Goal: Task Accomplishment & Management: Complete application form

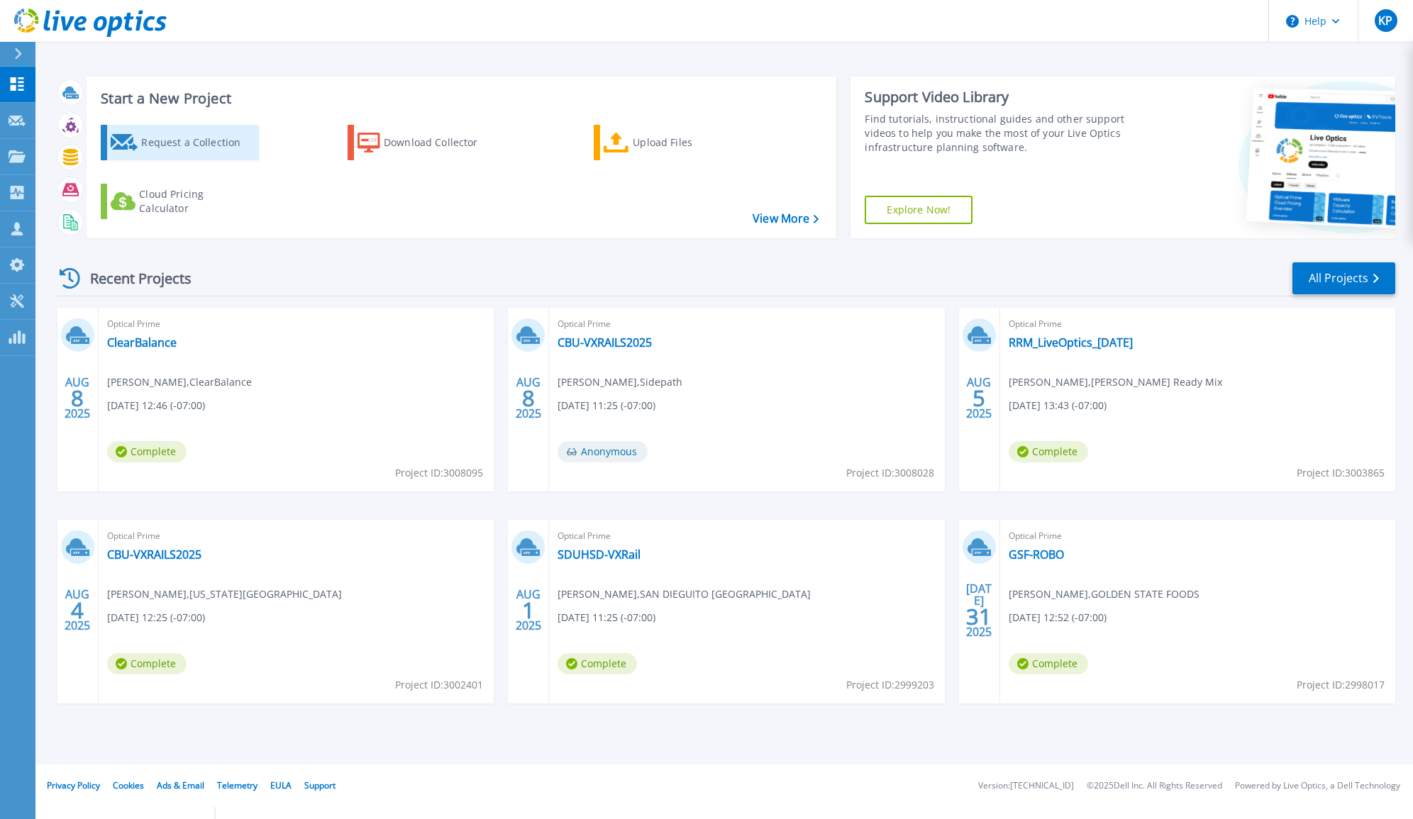
click at [180, 143] on div "Request a Collection" at bounding box center [198, 142] width 114 height 28
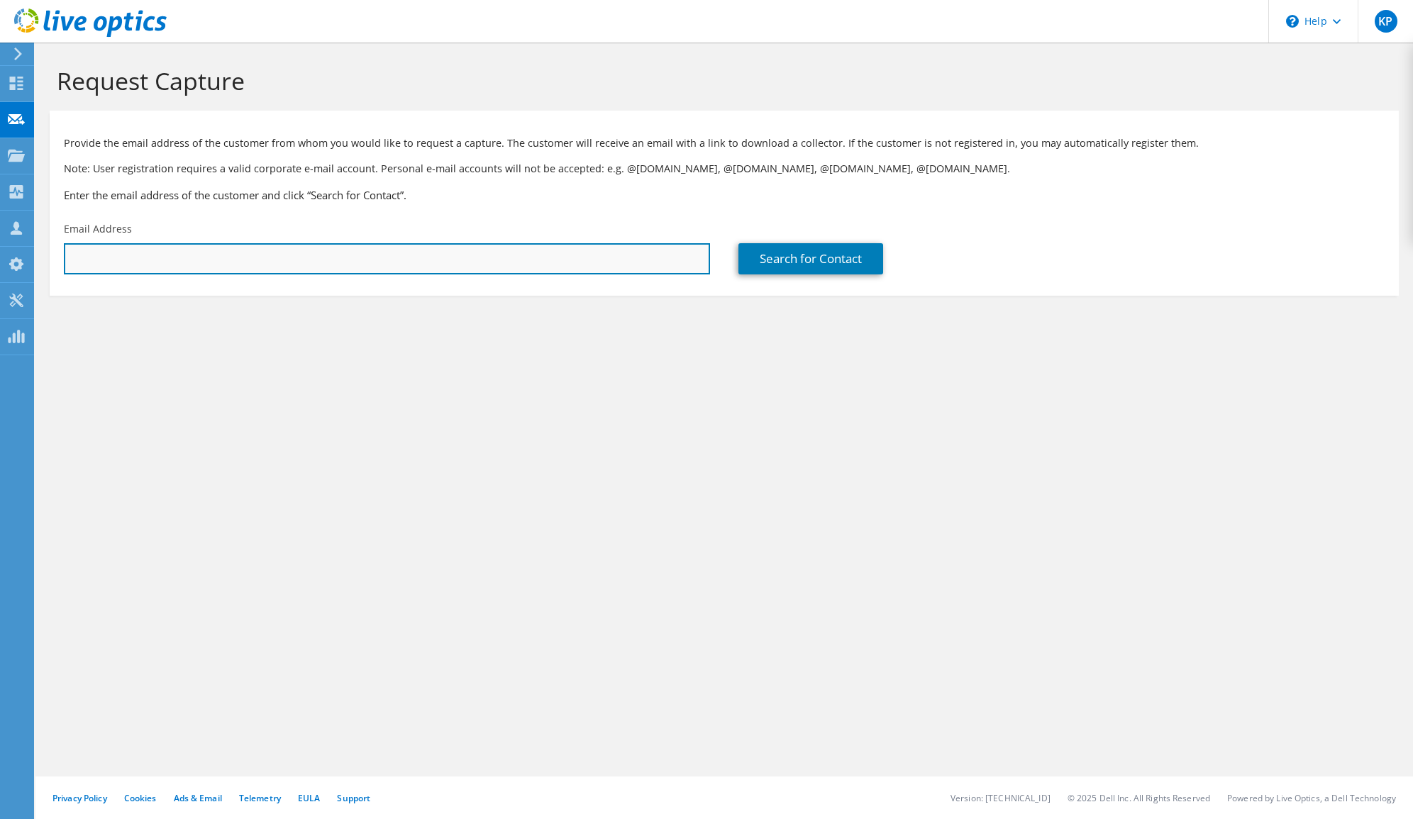
click at [299, 270] on input "text" at bounding box center [387, 258] width 646 height 31
paste input "raja.vendra@advantmed.com"
type input "raja.vendra@advantmed.com"
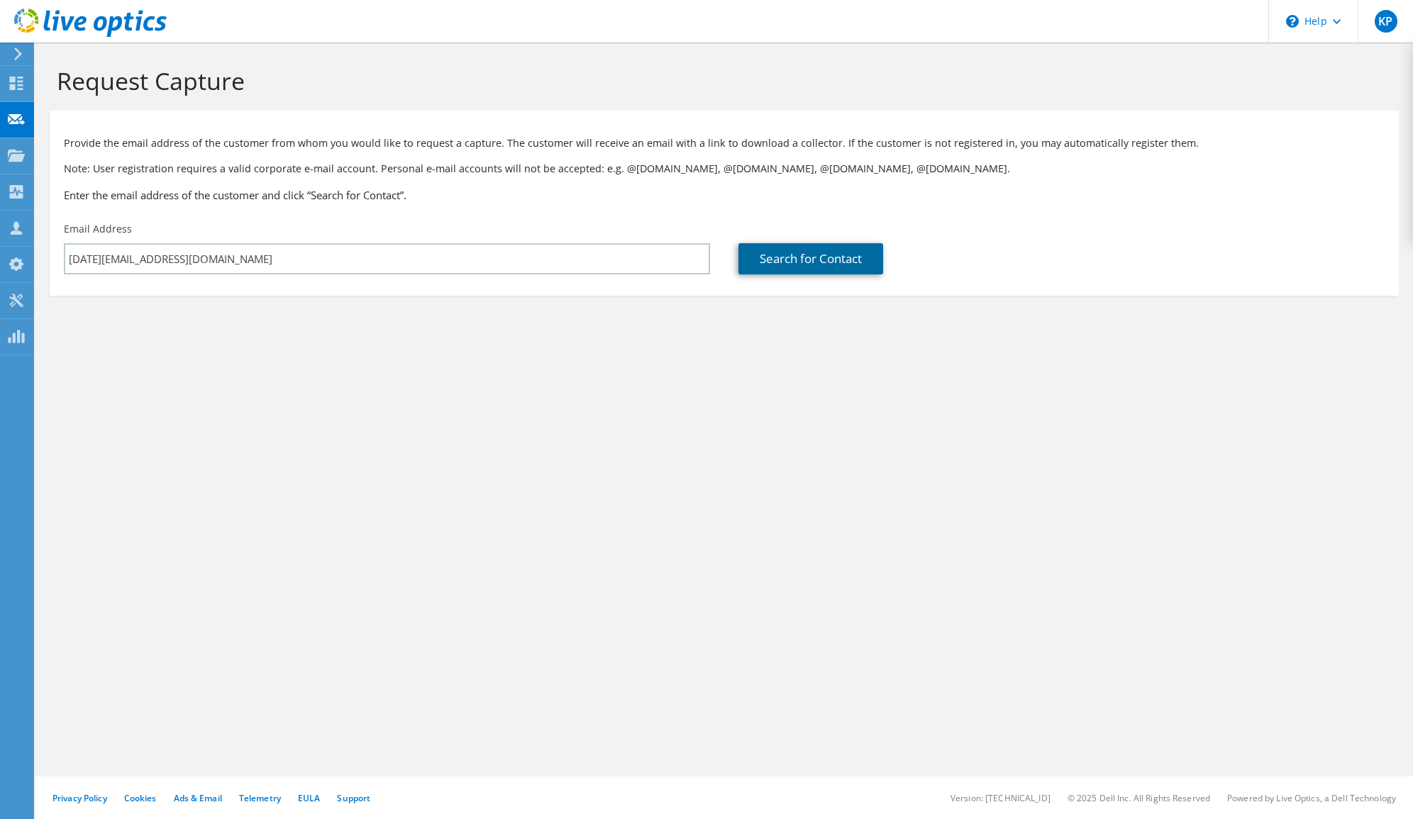
click at [770, 267] on link "Search for Contact" at bounding box center [810, 258] width 145 height 31
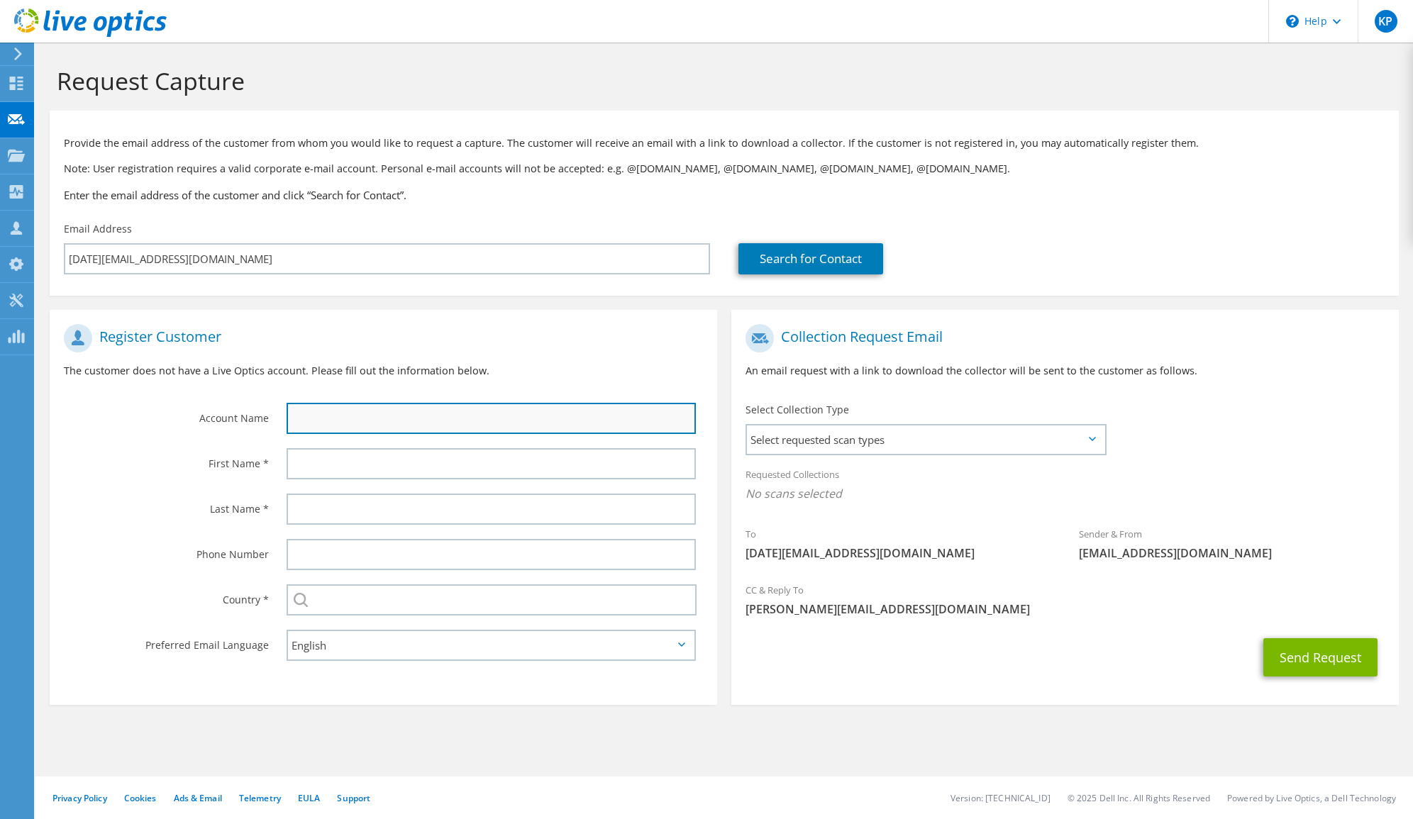
click at [598, 406] on input "text" at bounding box center [491, 418] width 409 height 31
type input "Raja"
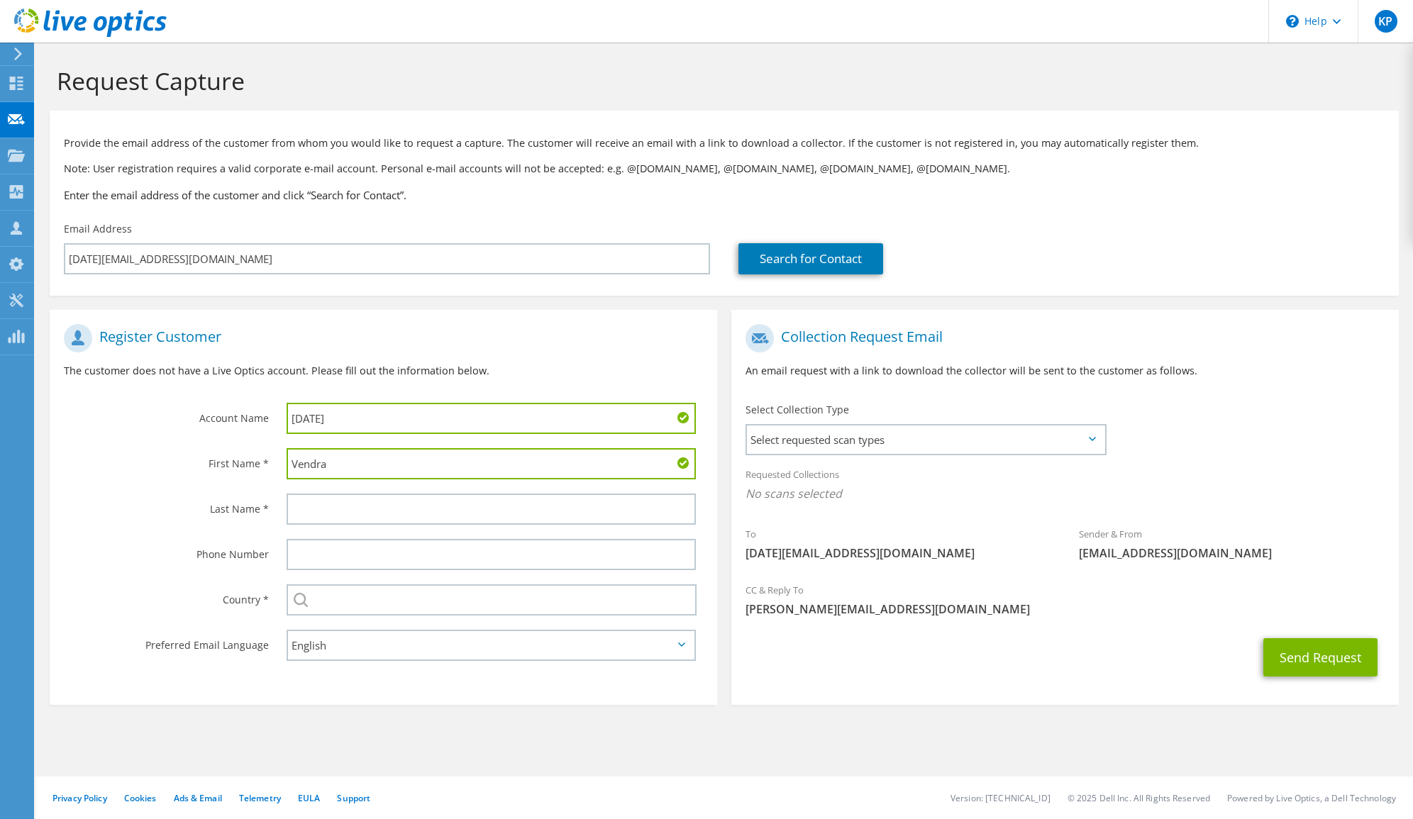
type input "V"
type input "Raja"
type input "Vendra"
type input "Advantmed"
click at [1017, 437] on span "Select requested scan types" at bounding box center [926, 440] width 358 height 28
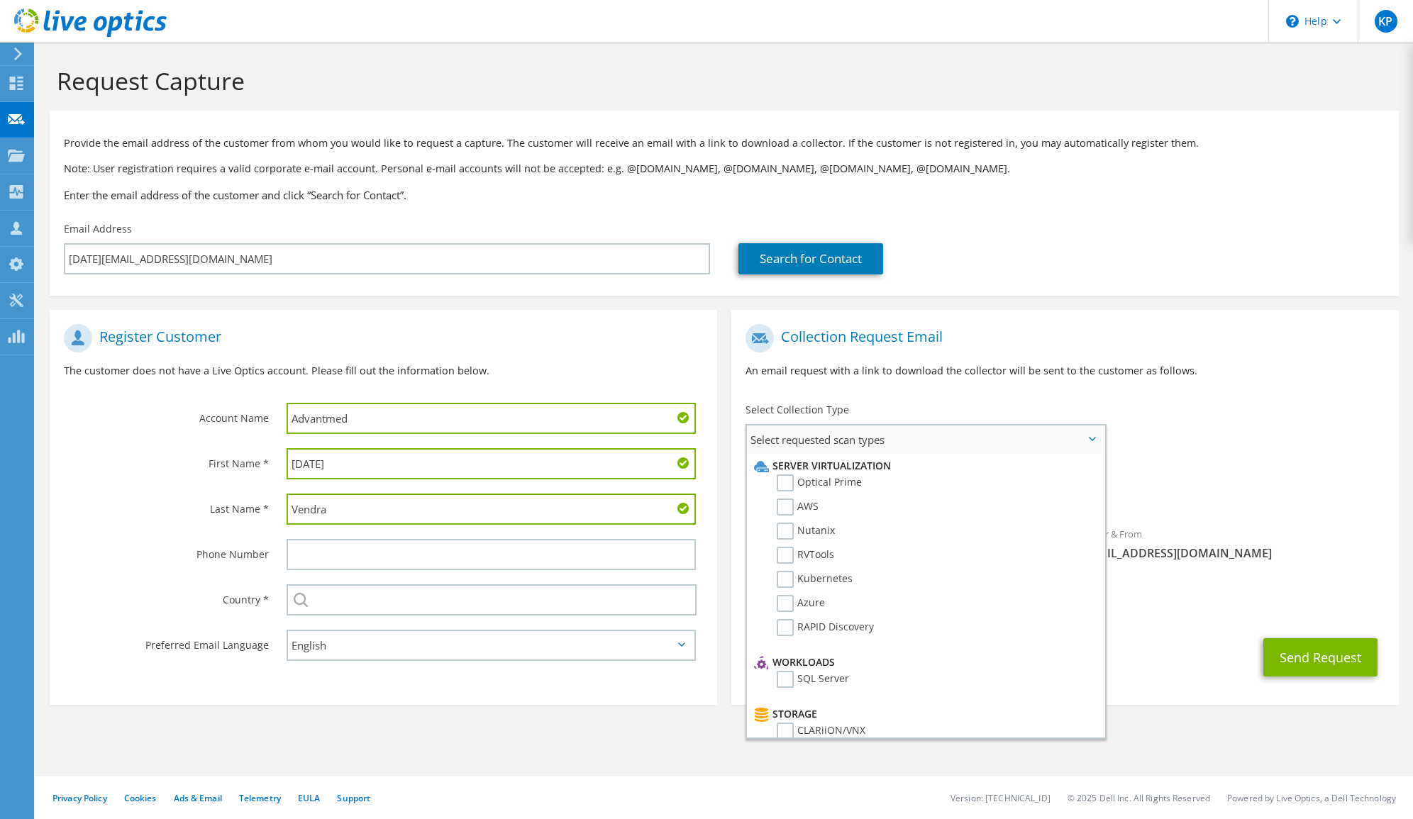
click at [860, 486] on li "Optical Prime" at bounding box center [924, 487] width 347 height 24
click at [841, 485] on label "Optical Prime" at bounding box center [819, 483] width 85 height 17
click at [0, 0] on input "Optical Prime" at bounding box center [0, 0] width 0 height 0
click at [1220, 485] on div "Requested Collections No scans selected Optical Prime" at bounding box center [1065, 488] width 668 height 57
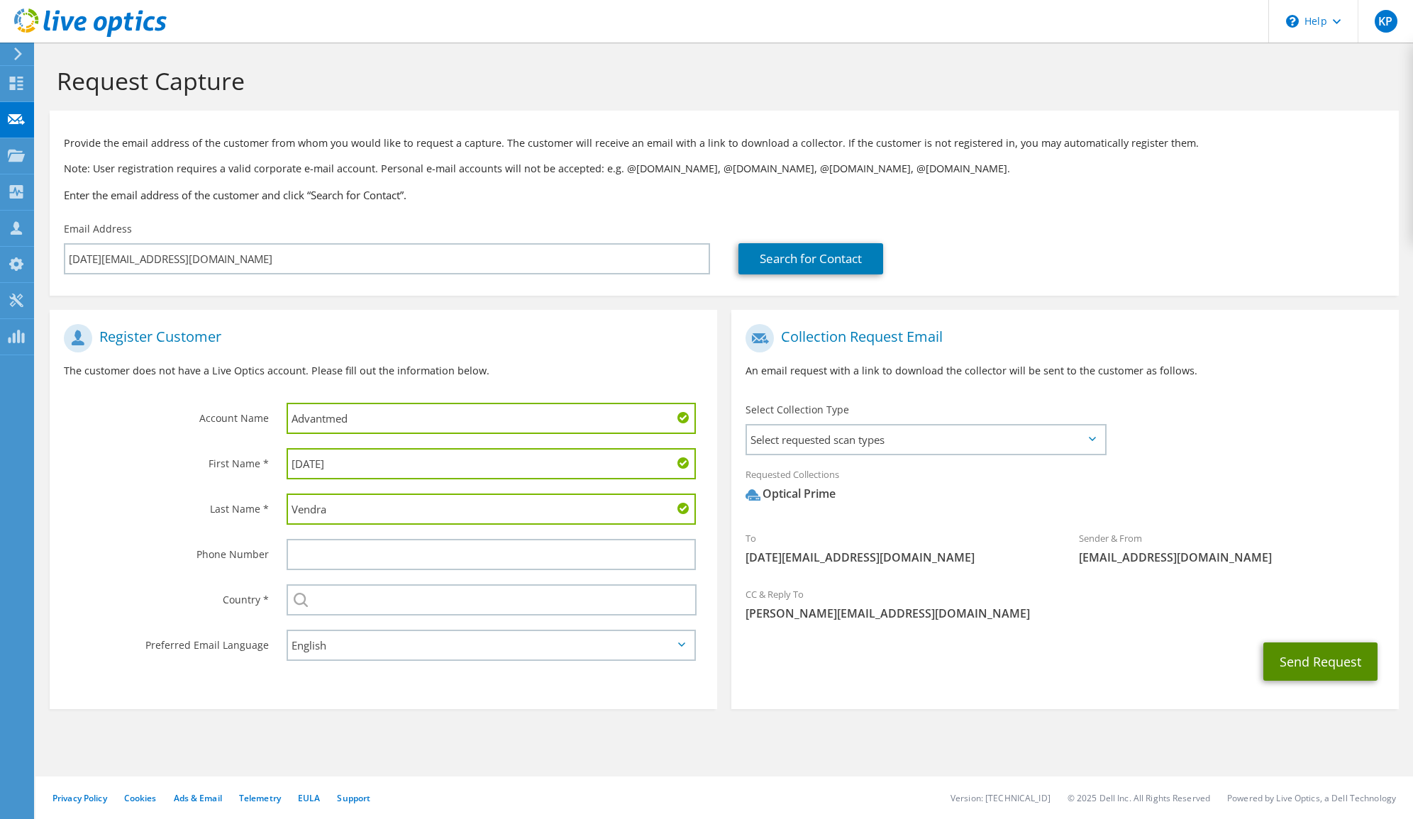
click at [1290, 643] on button "Send Request" at bounding box center [1320, 662] width 114 height 38
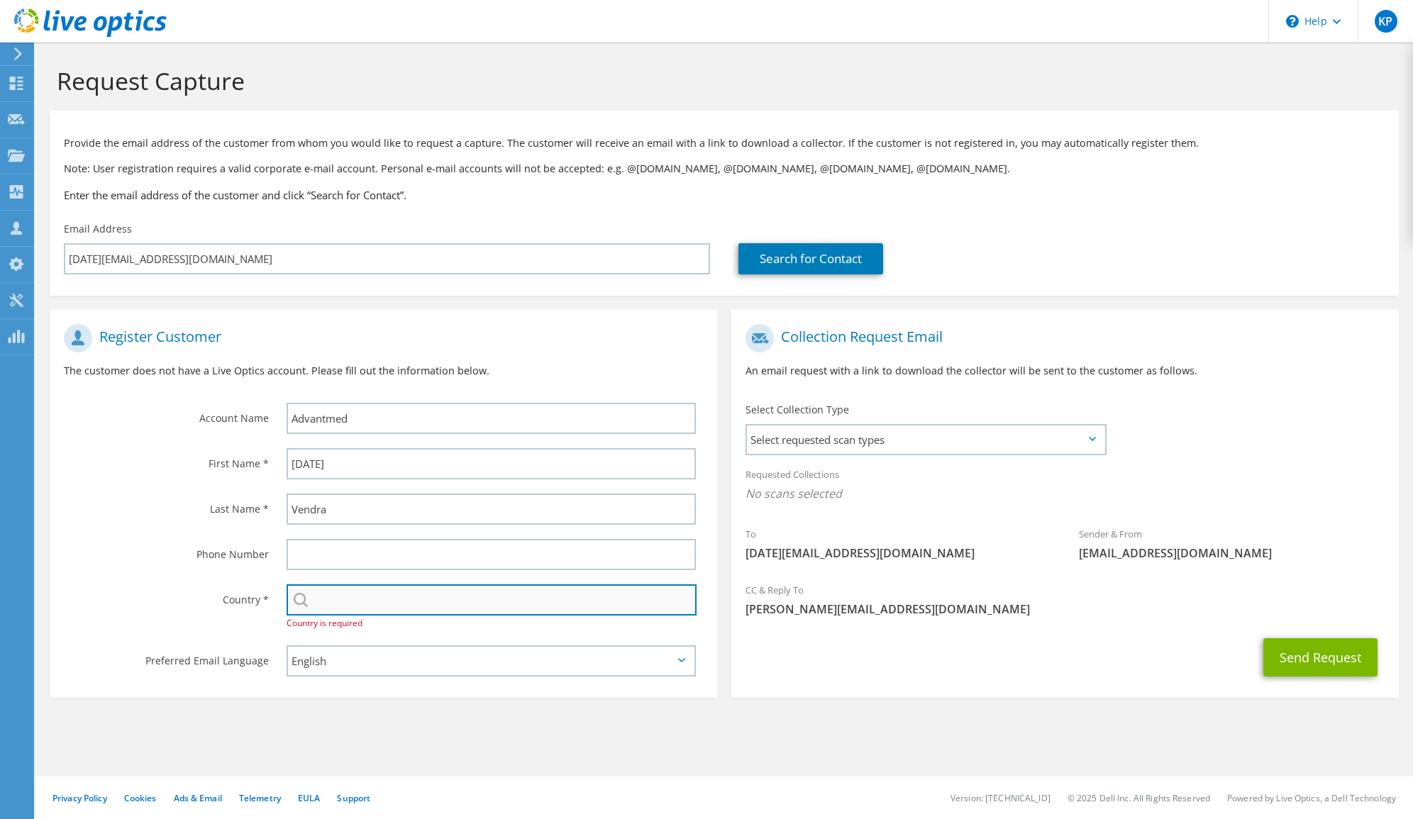
click at [453, 607] on input "text" at bounding box center [492, 600] width 410 height 31
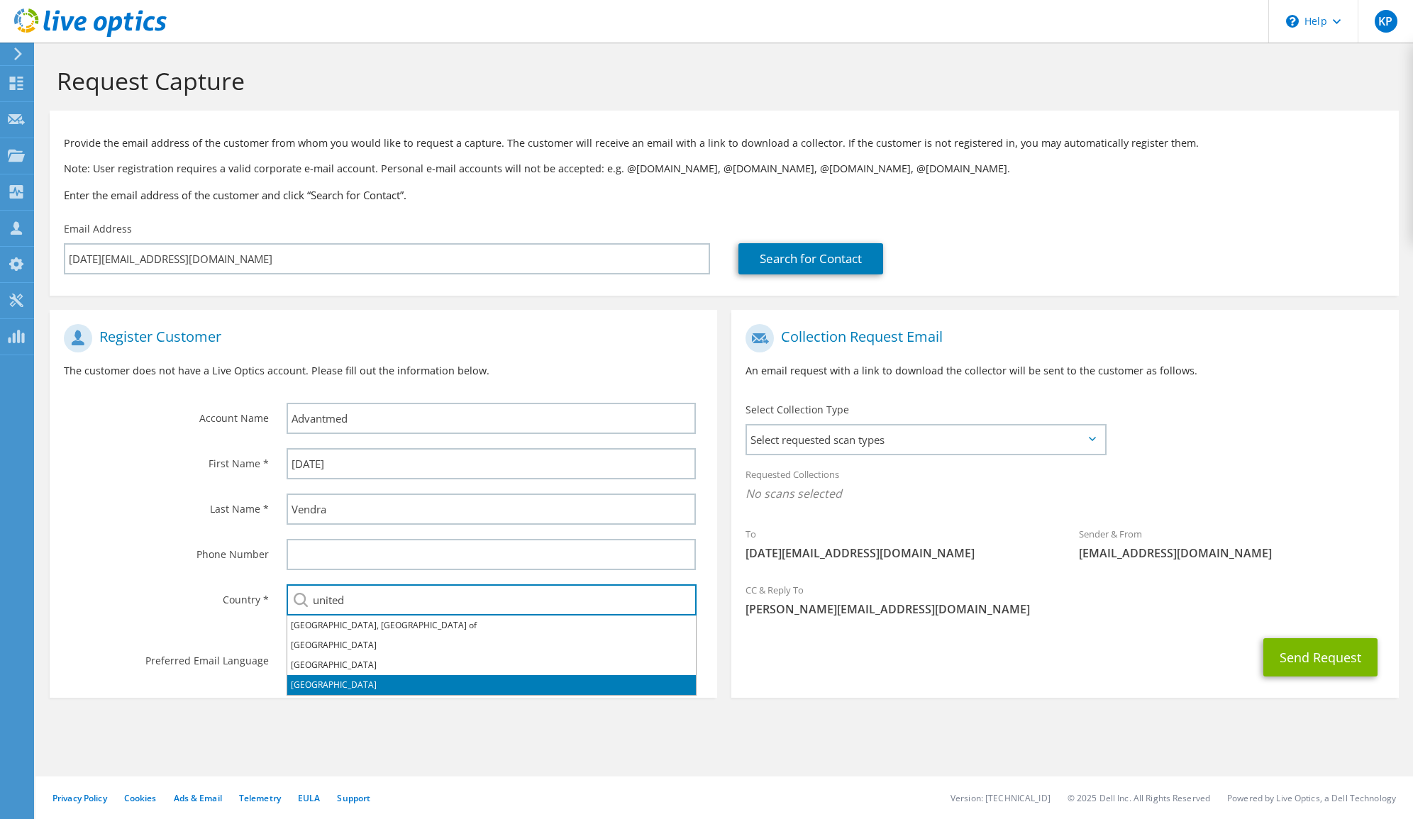
click at [307, 680] on li "[GEOGRAPHIC_DATA]" at bounding box center [491, 685] width 409 height 20
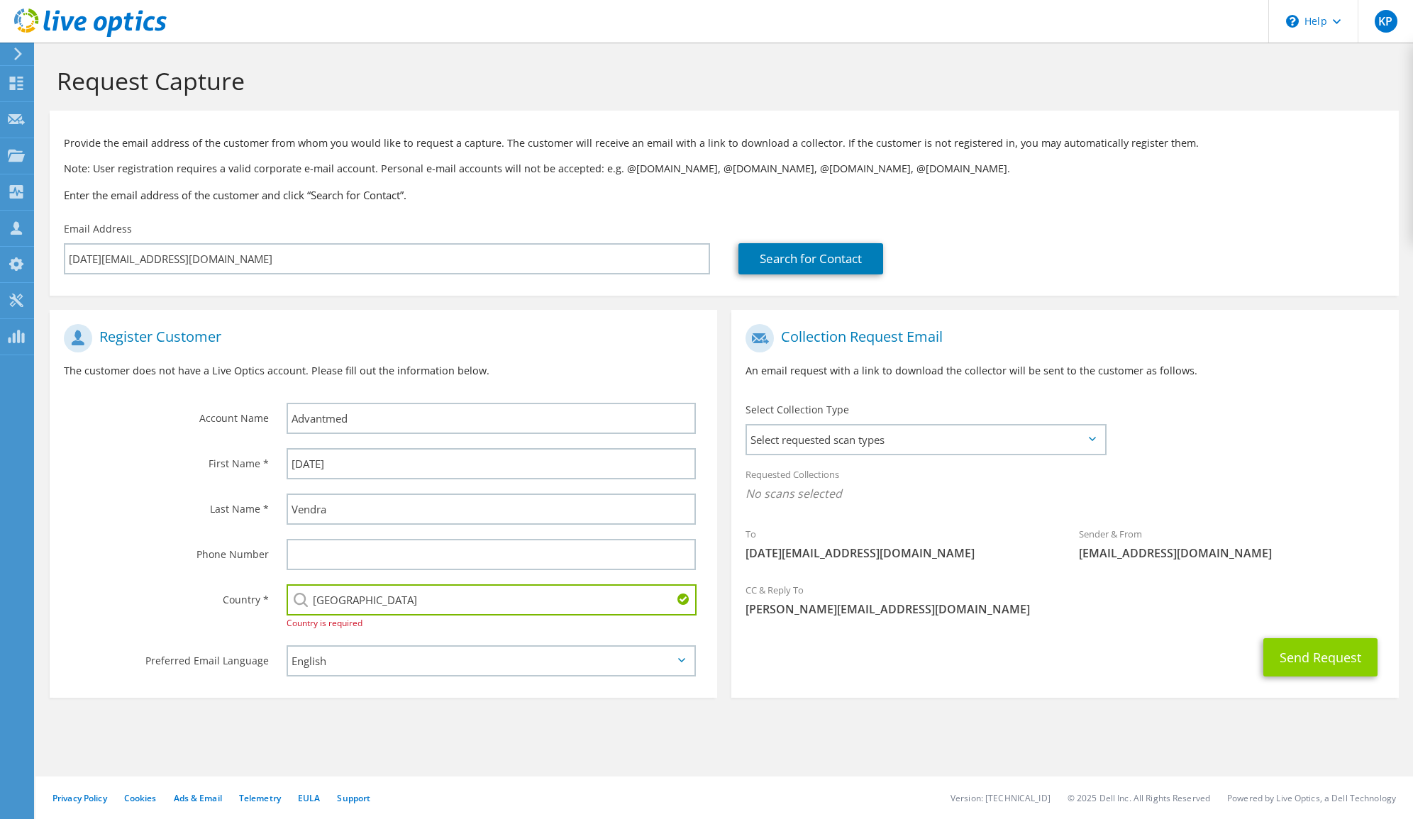
type input "[GEOGRAPHIC_DATA]"
click at [1327, 649] on button "Send Request" at bounding box center [1320, 657] width 114 height 38
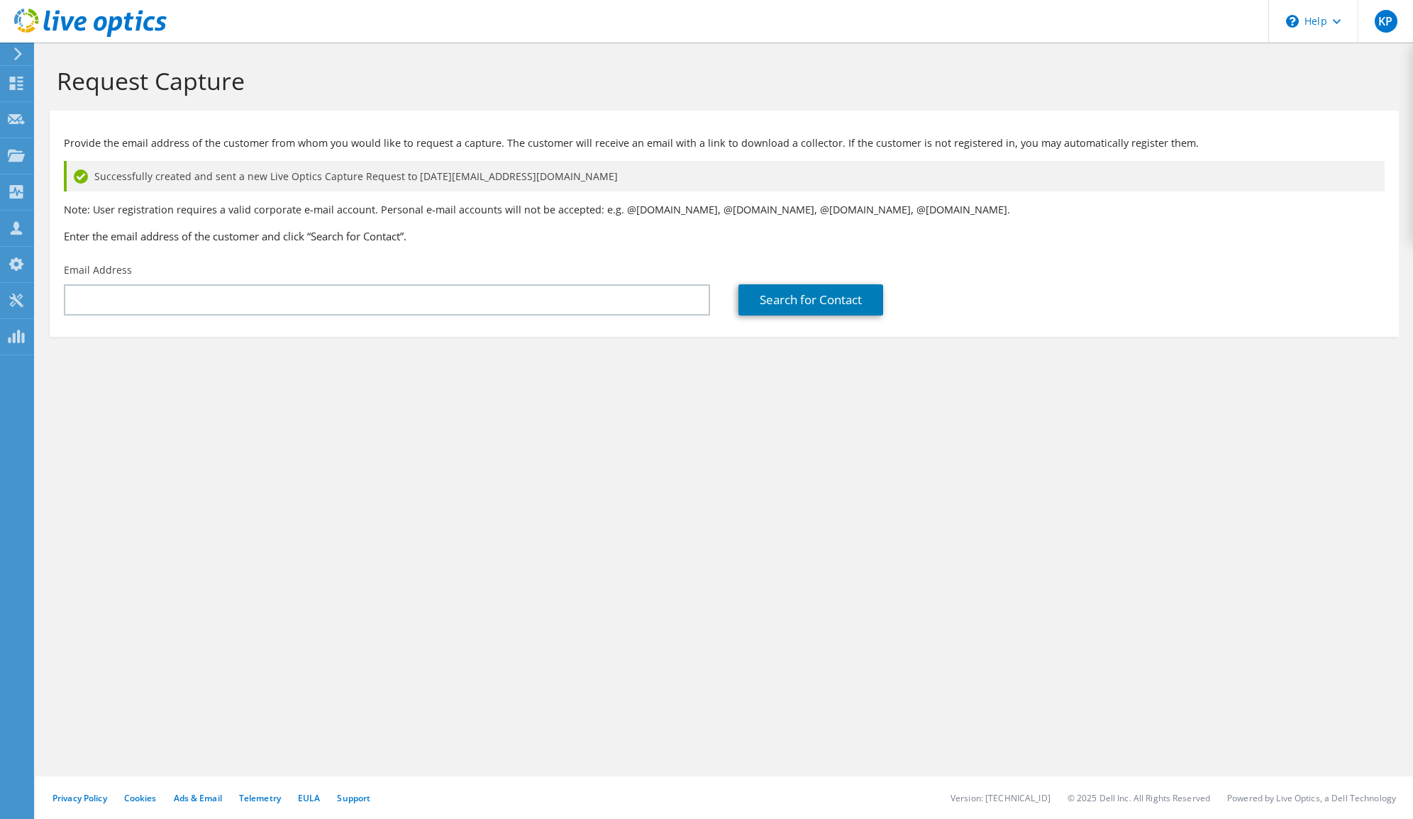
click at [114, 23] on icon at bounding box center [90, 23] width 153 height 29
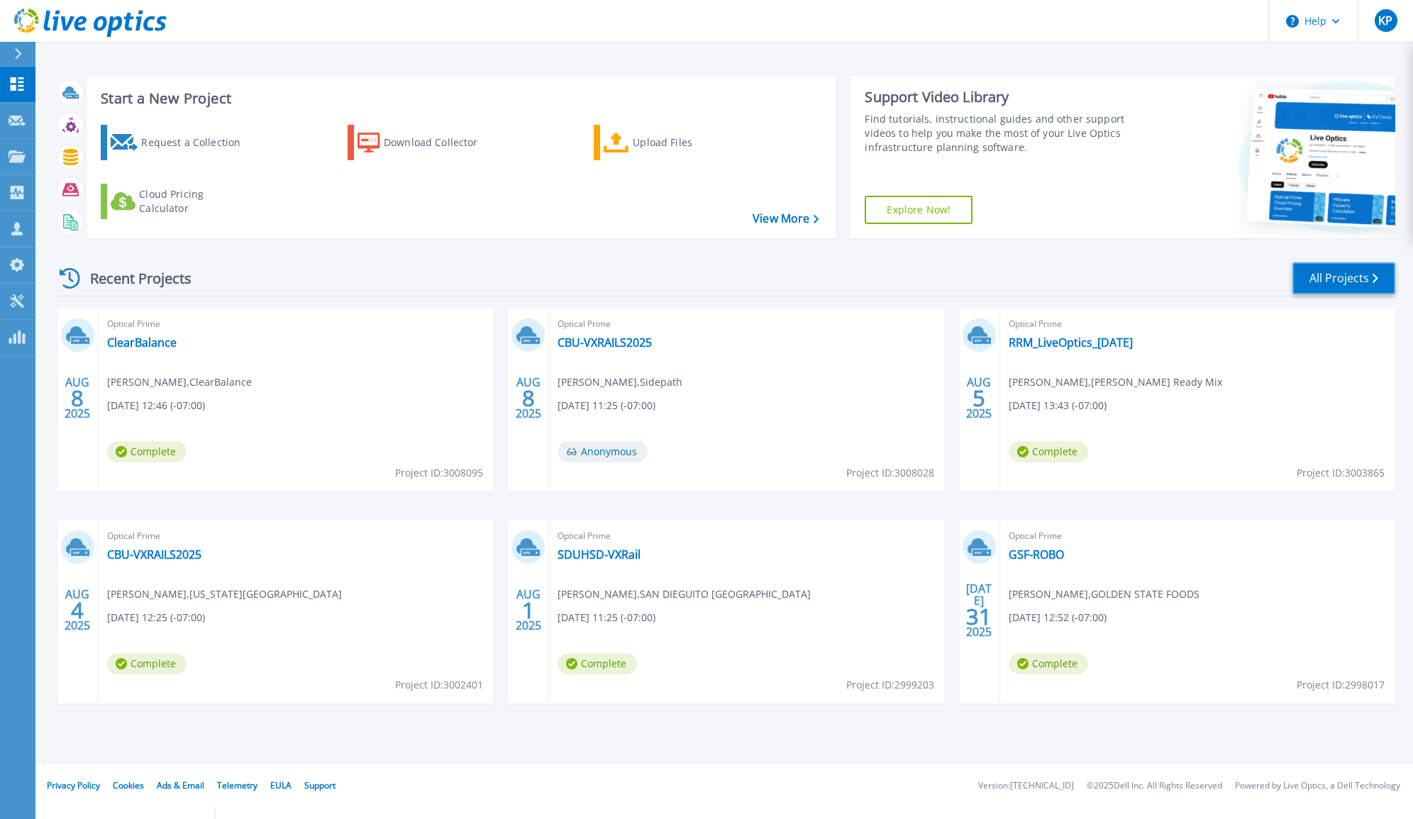
click at [1334, 275] on link "All Projects" at bounding box center [1344, 278] width 103 height 32
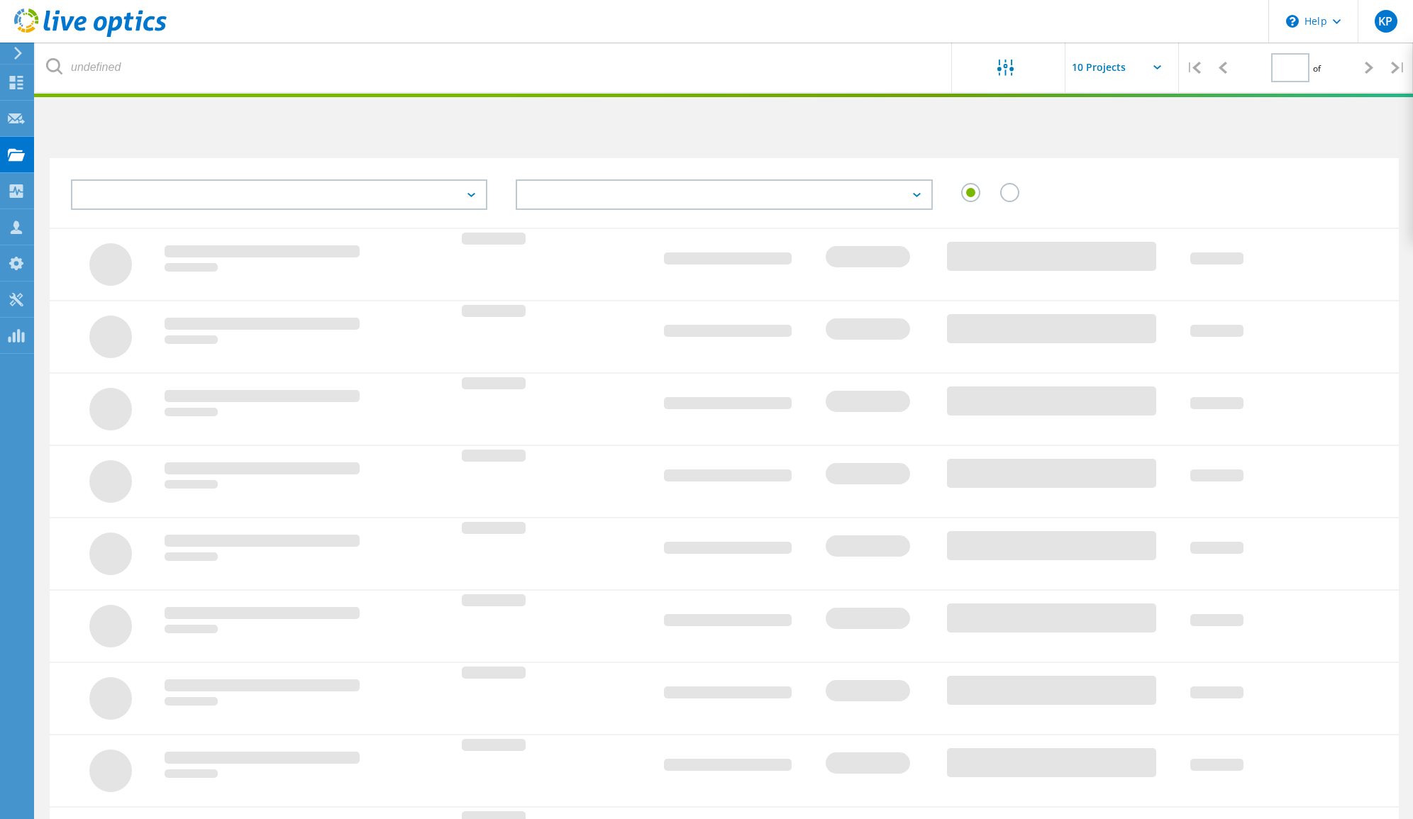
type input "1"
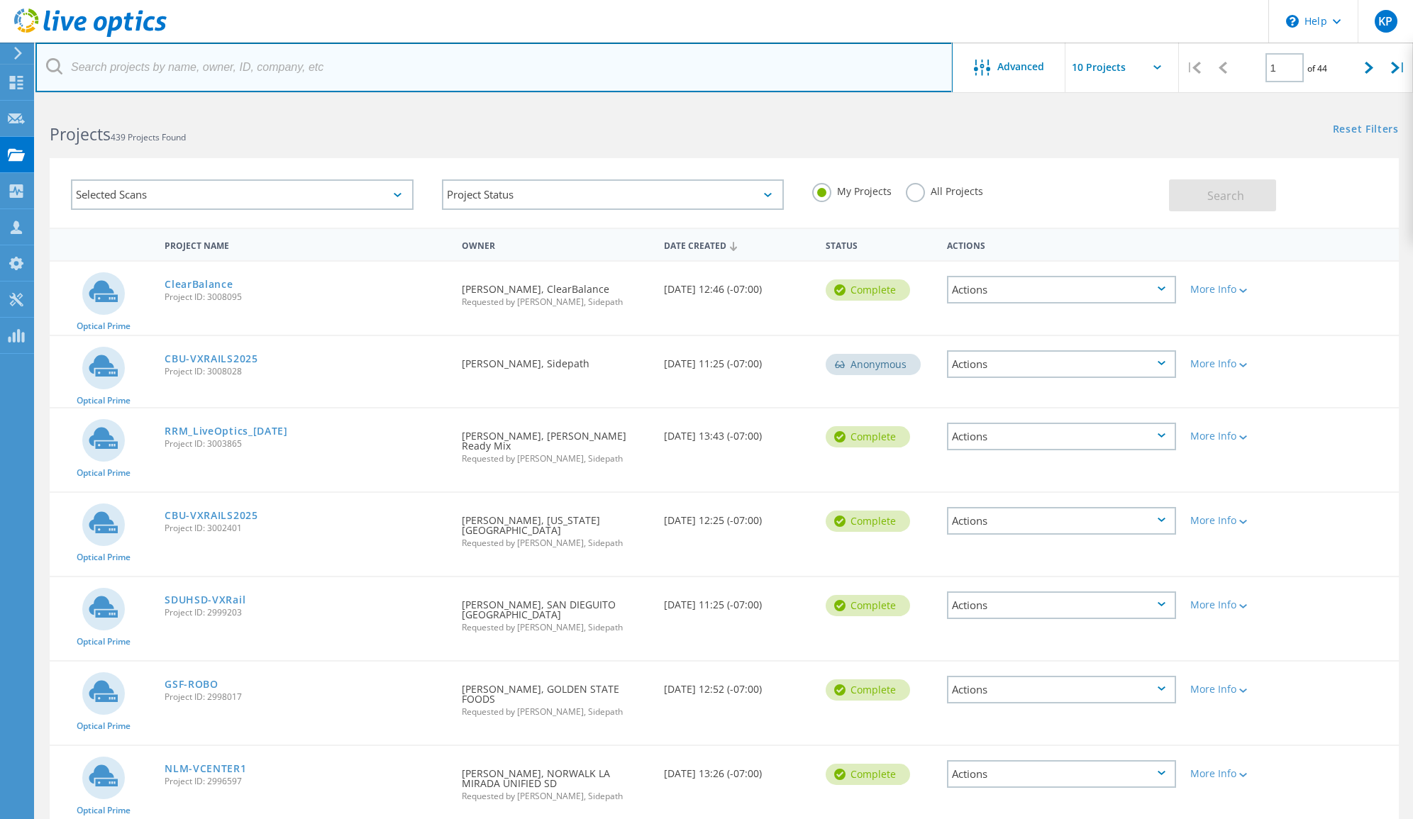
click at [229, 70] on input "text" at bounding box center [493, 68] width 917 height 50
type input "advantmed"
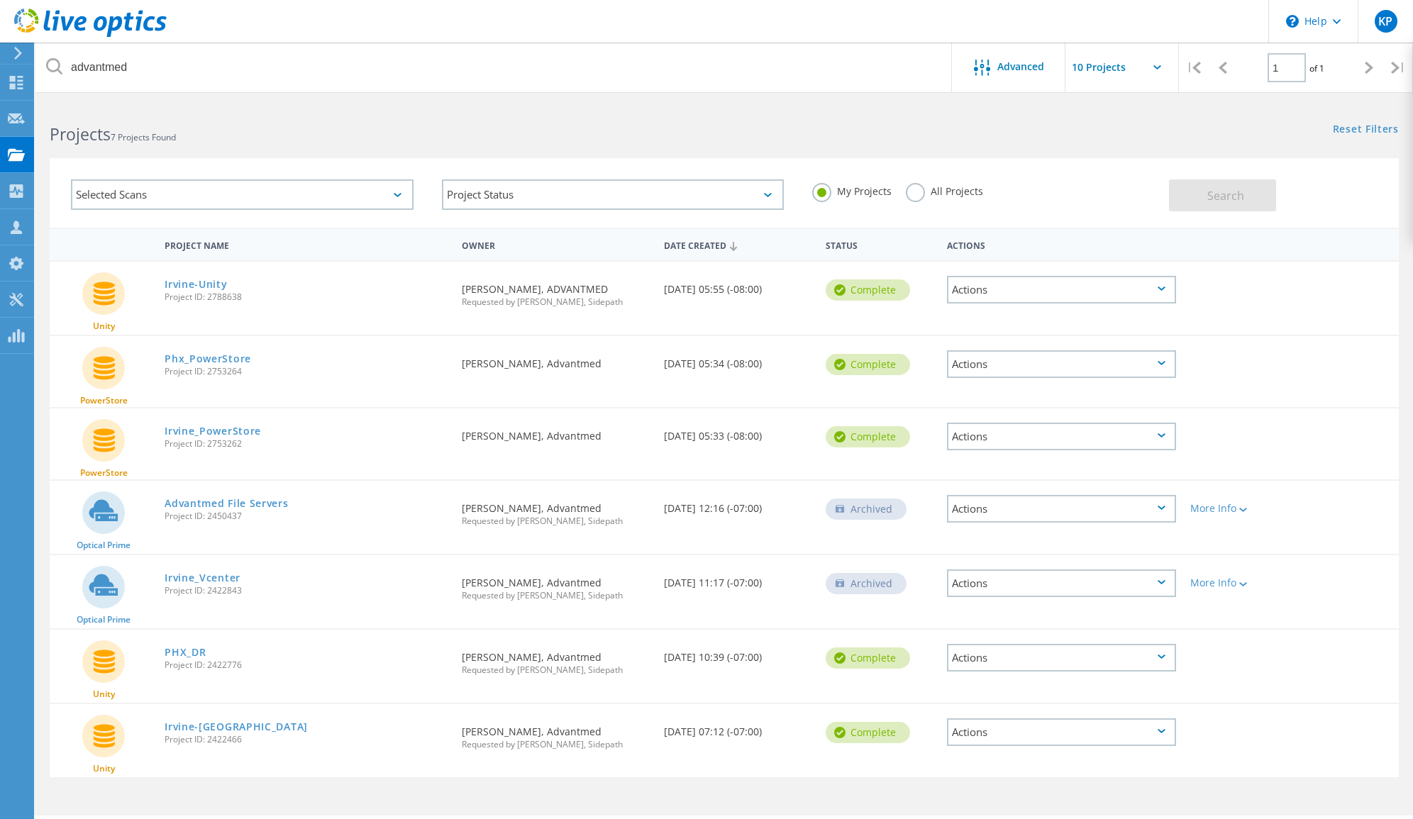
click at [90, 31] on icon at bounding box center [90, 23] width 153 height 29
